Goal: Transaction & Acquisition: Download file/media

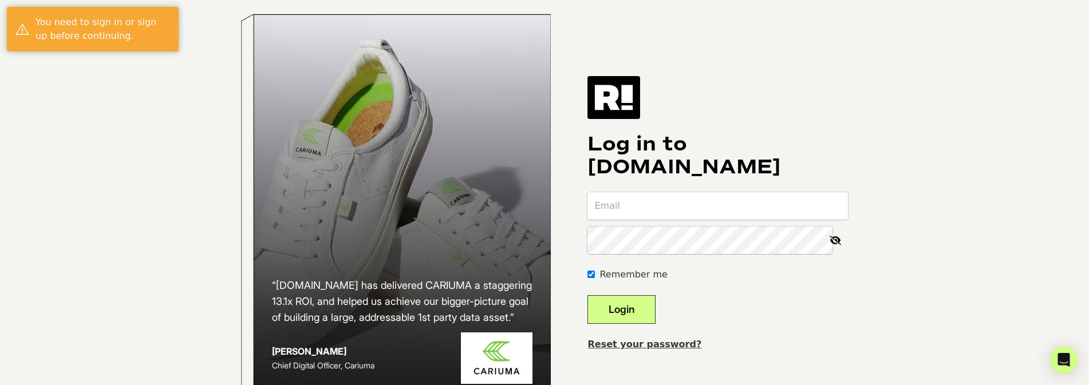
type input "[PERSON_NAME][EMAIL_ADDRESS][PERSON_NAME][DOMAIN_NAME]"
click at [640, 318] on button "Login" at bounding box center [621, 309] width 68 height 29
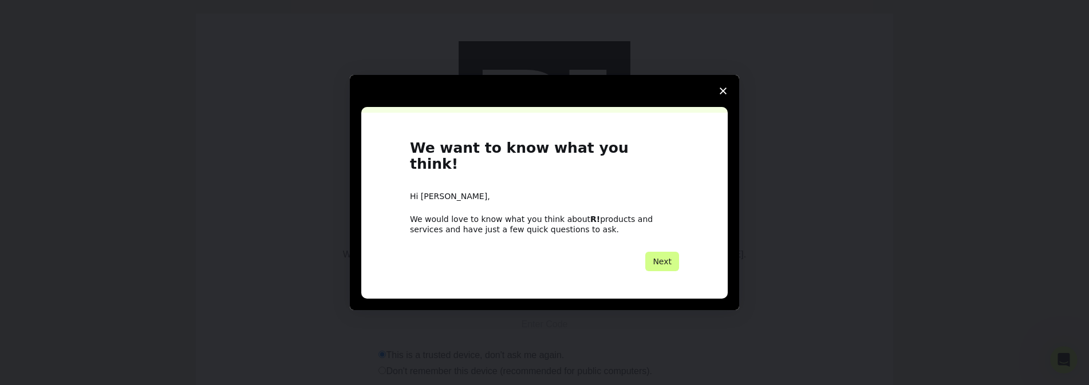
click at [717, 94] on span "Close survey" at bounding box center [723, 91] width 32 height 32
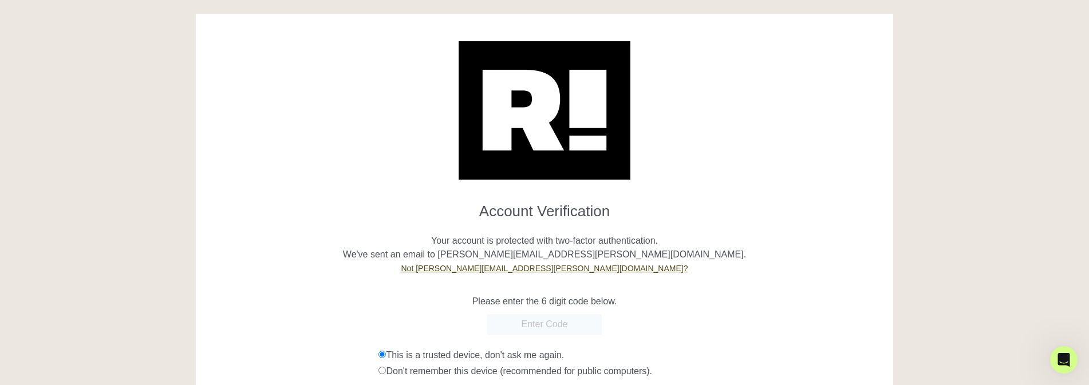
click at [576, 323] on input "text" at bounding box center [544, 324] width 115 height 21
click at [539, 327] on input "text" at bounding box center [544, 324] width 115 height 21
click at [542, 323] on input "text" at bounding box center [544, 324] width 115 height 21
paste input "518002"
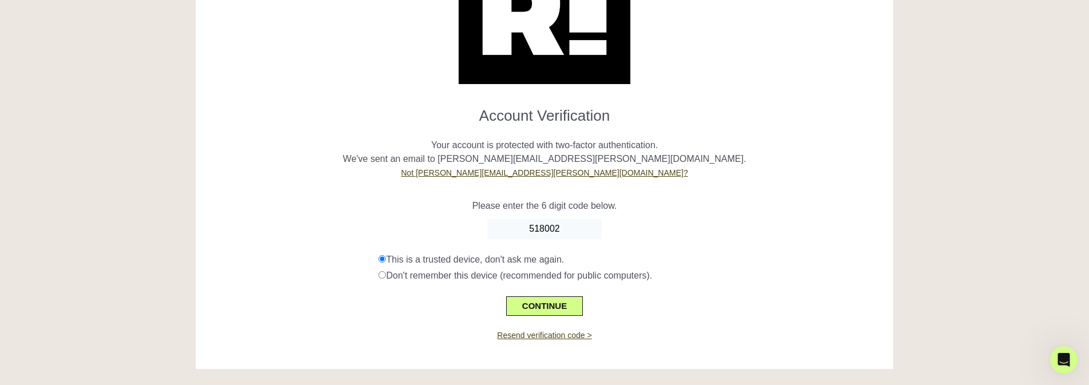
scroll to position [97, 0]
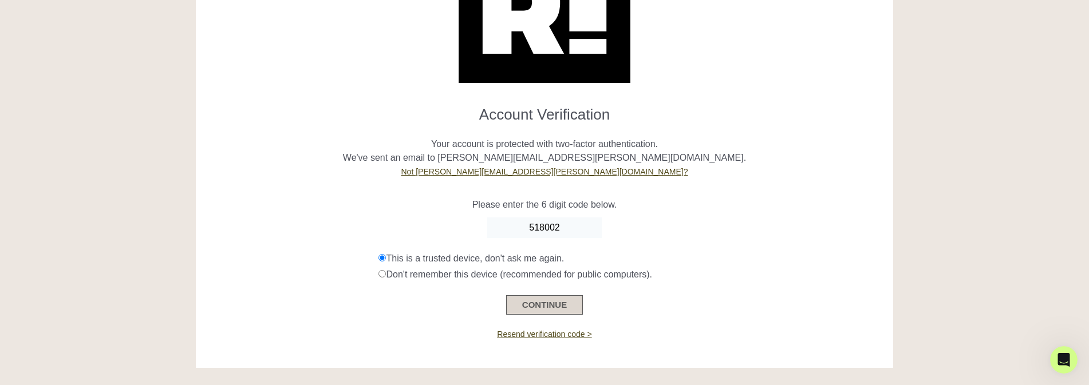
type input "518002"
click at [528, 305] on button "CONTINUE" at bounding box center [544, 304] width 77 height 19
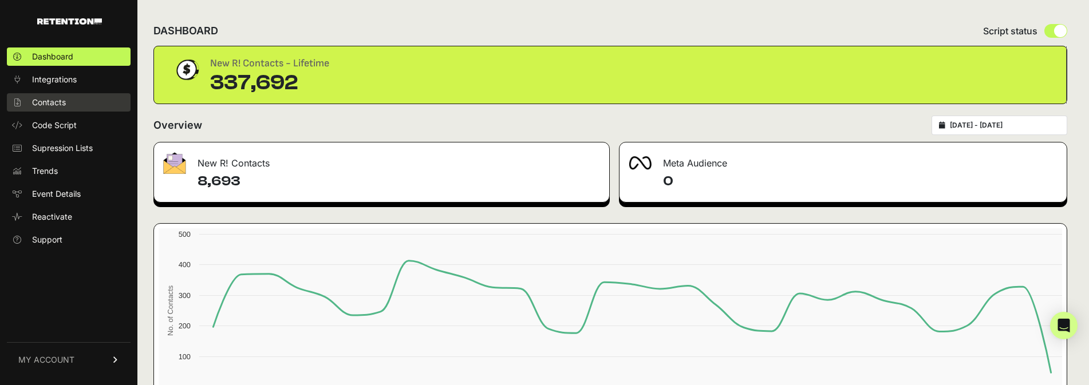
click at [66, 105] on span "Contacts" at bounding box center [49, 102] width 34 height 11
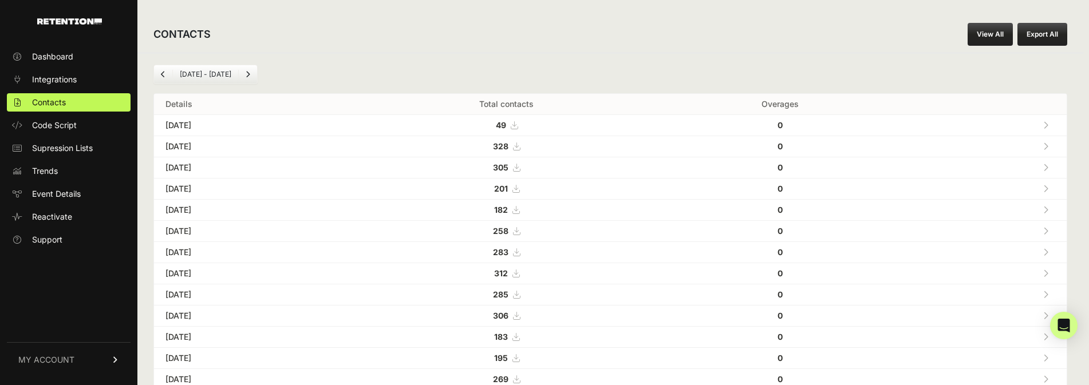
click at [1039, 22] on div "CONTACTS View All Export All" at bounding box center [610, 34] width 946 height 37
click at [1040, 32] on button "Export All" at bounding box center [1042, 34] width 50 height 23
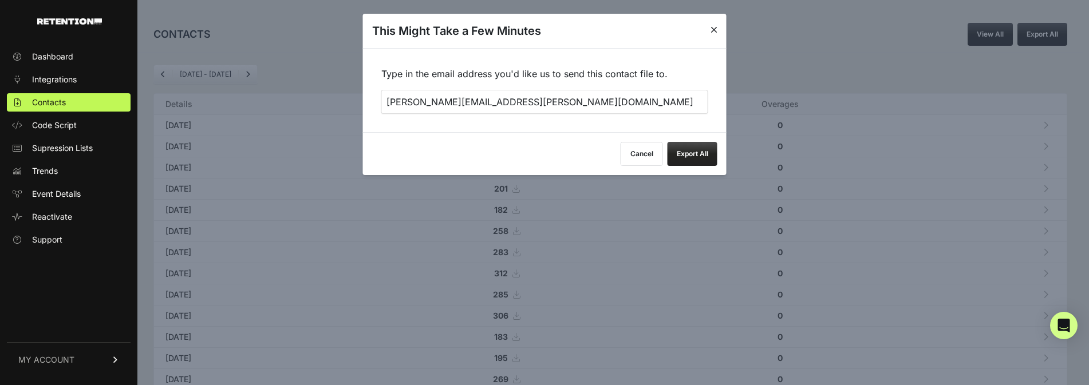
click at [712, 26] on icon at bounding box center [713, 29] width 7 height 9
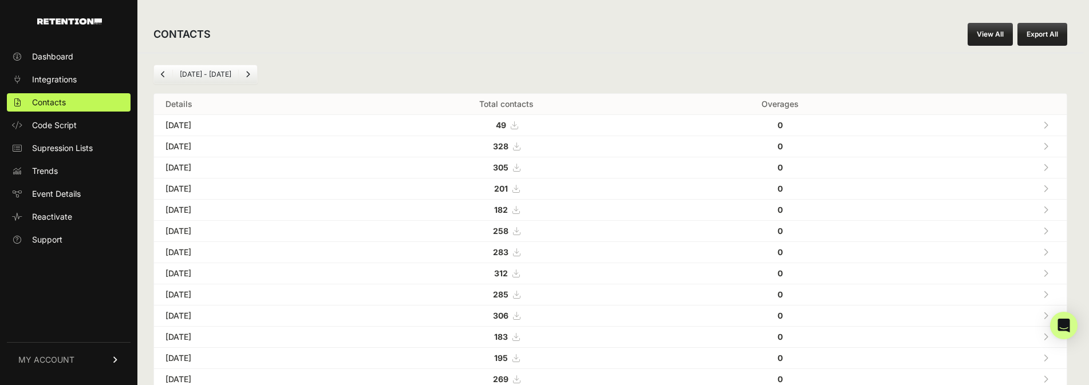
click at [981, 29] on link "View All" at bounding box center [990, 34] width 45 height 23
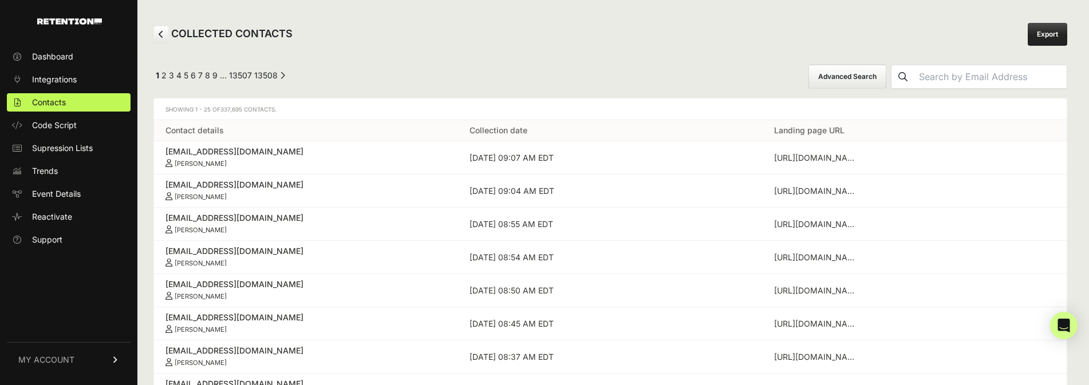
click at [1047, 31] on link "Export" at bounding box center [1048, 34] width 40 height 23
drag, startPoint x: 625, startPoint y: 69, endPoint x: 826, endPoint y: 3, distance: 211.3
click at [625, 68] on div "← Previous 1 2 3 4 5 6 7 8 9 … 13507 13508 Next → Advanced Search" at bounding box center [610, 77] width 914 height 24
